Goal: Transaction & Acquisition: Purchase product/service

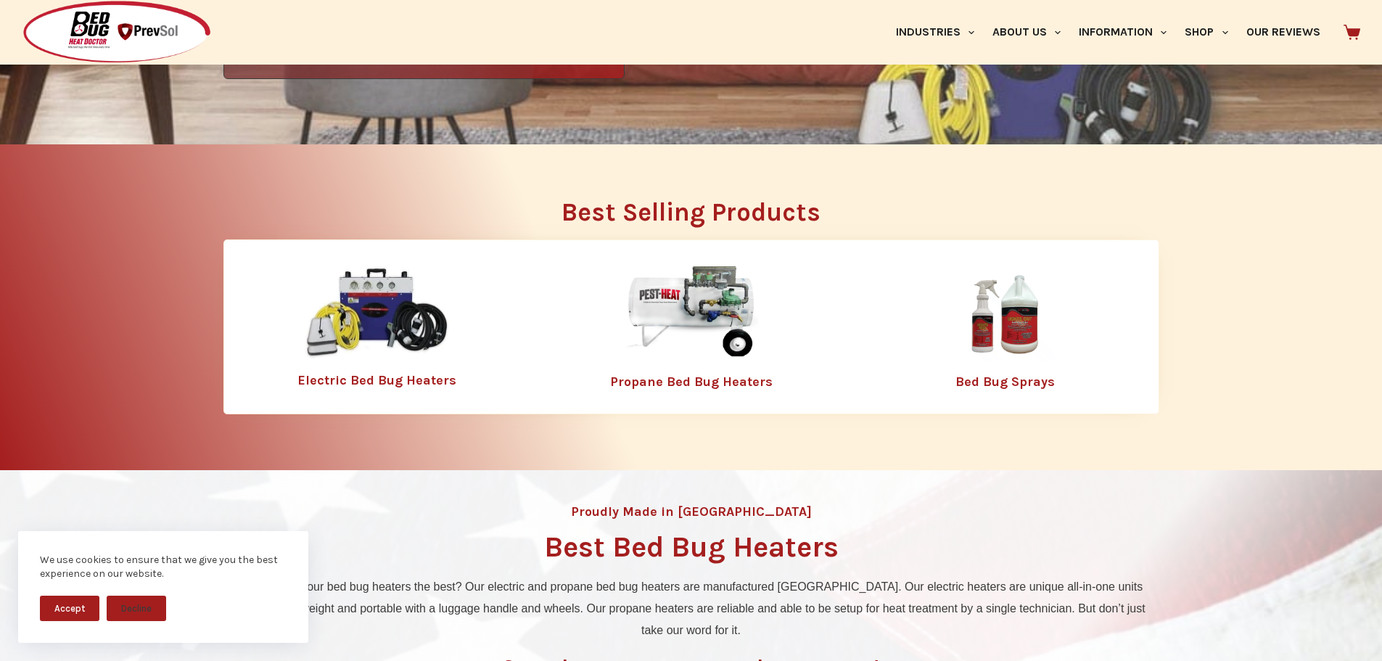
click at [392, 379] on link "Electric Bed Bug Heaters" at bounding box center [376, 380] width 159 height 16
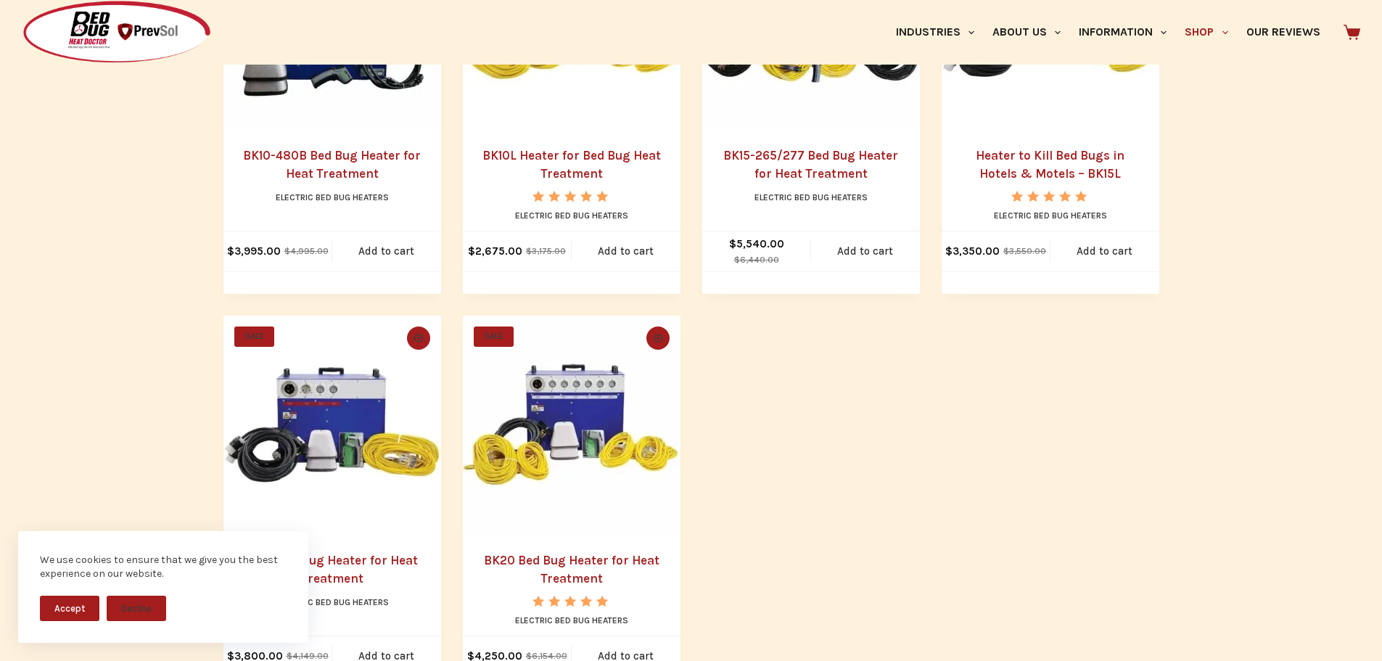
scroll to position [943, 0]
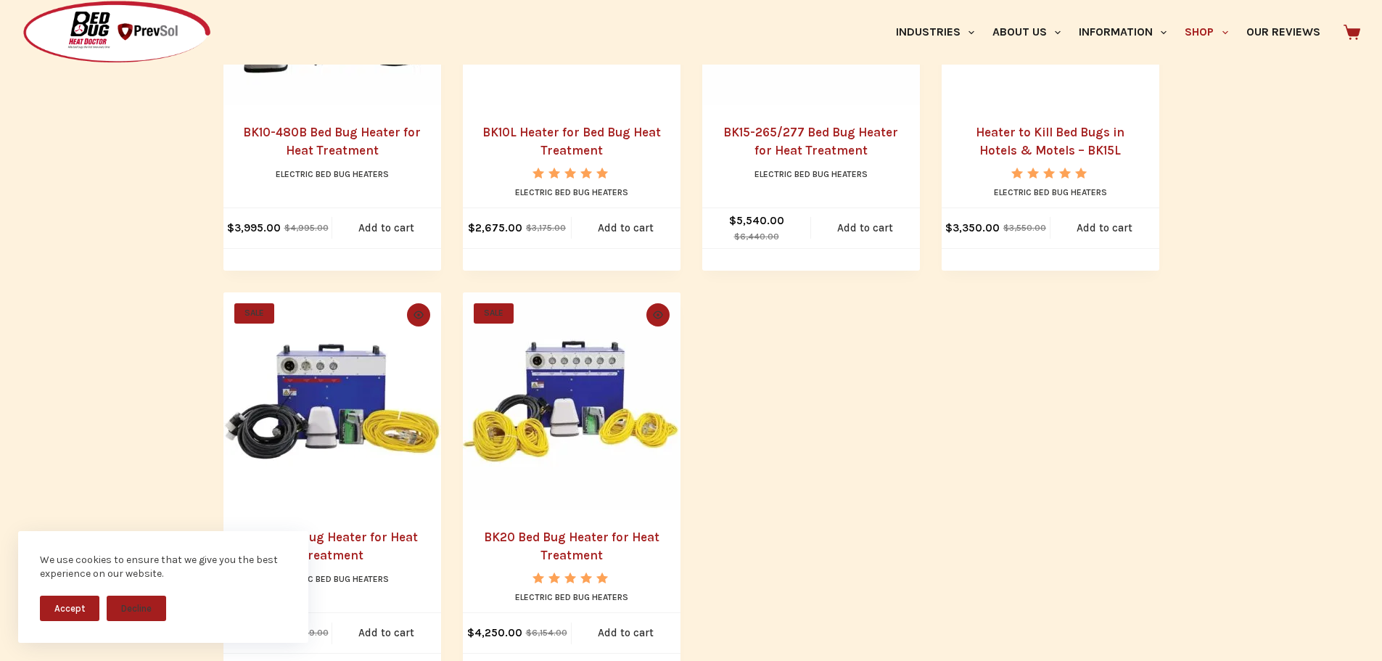
click at [1079, 569] on ul "SALE Quick view icon Heater for Bed Bug Treatment – BBHD8 Rated 4.50 out of 5 E…" at bounding box center [691, 79] width 936 height 1193
click at [70, 600] on button "Accept" at bounding box center [69, 608] width 59 height 25
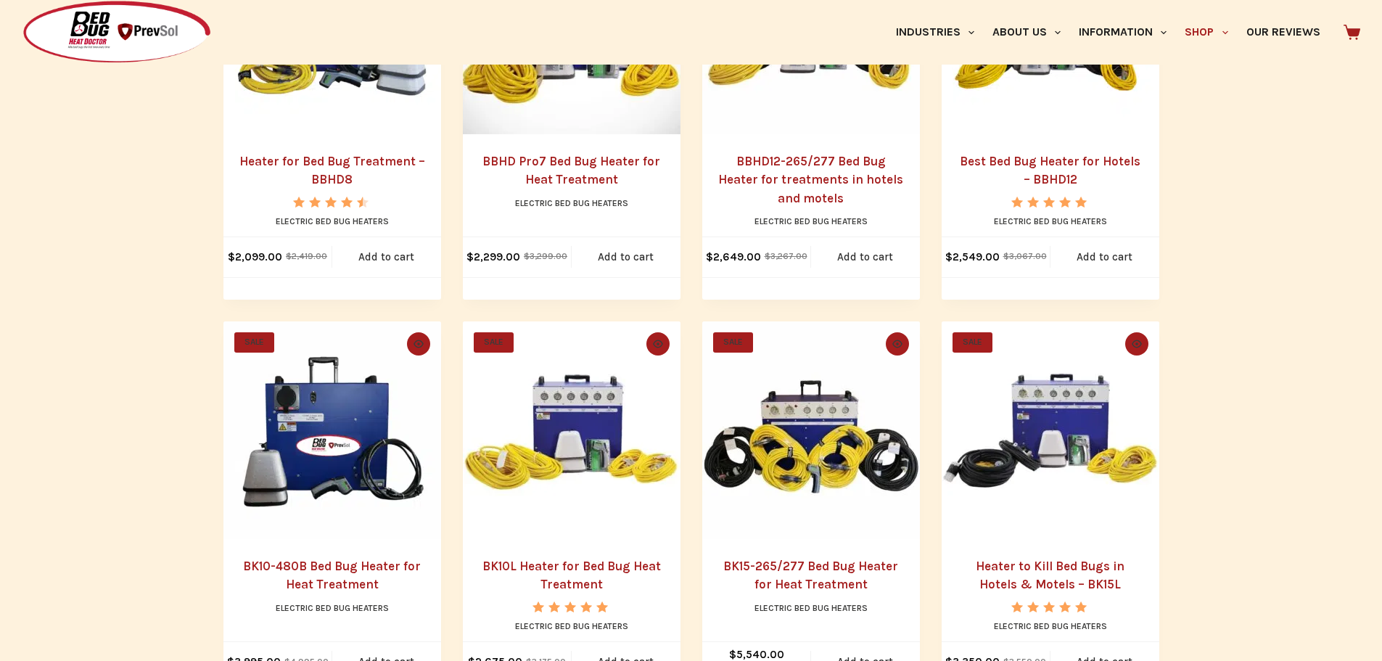
scroll to position [508, 0]
